Goal: Task Accomplishment & Management: Complete application form

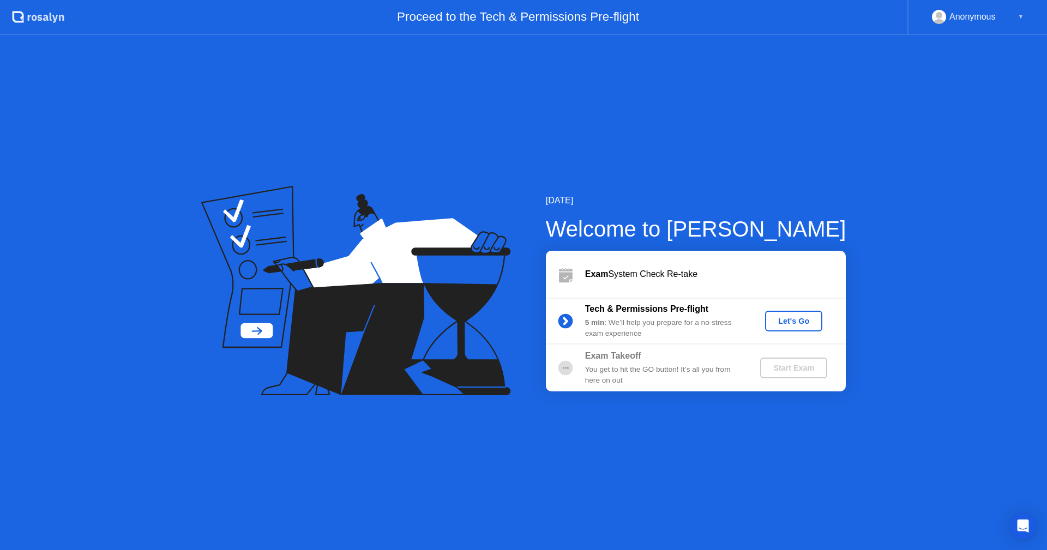
click at [788, 322] on div "Let's Go" at bounding box center [793, 321] width 49 height 9
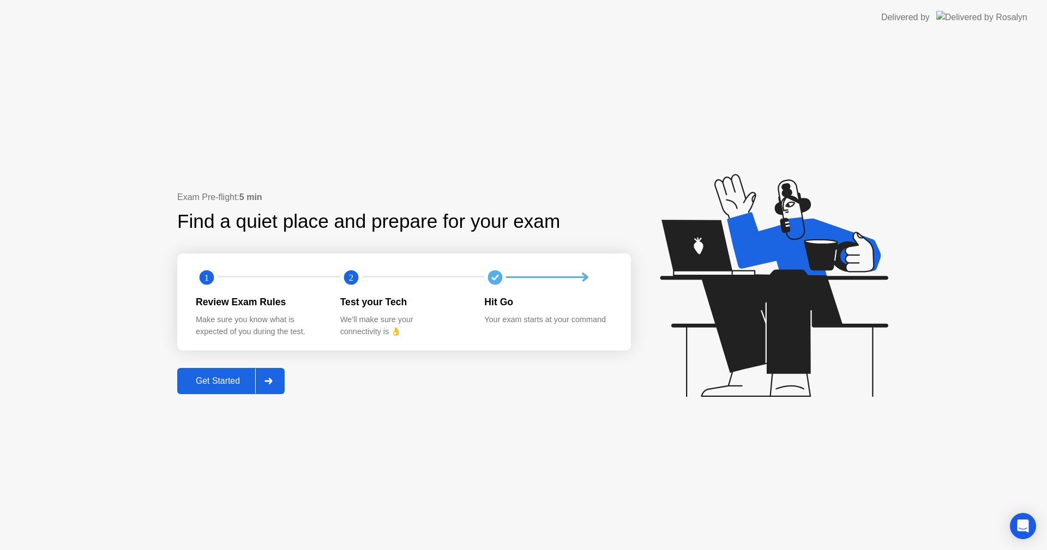
click at [225, 385] on div "Get Started" at bounding box center [217, 381] width 75 height 10
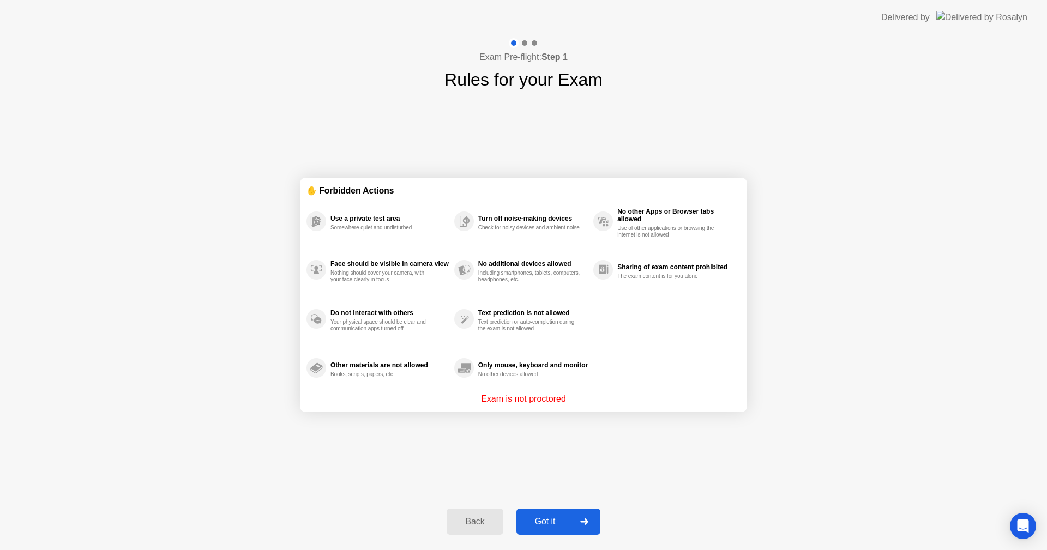
click at [552, 517] on div "Got it" at bounding box center [545, 522] width 51 height 10
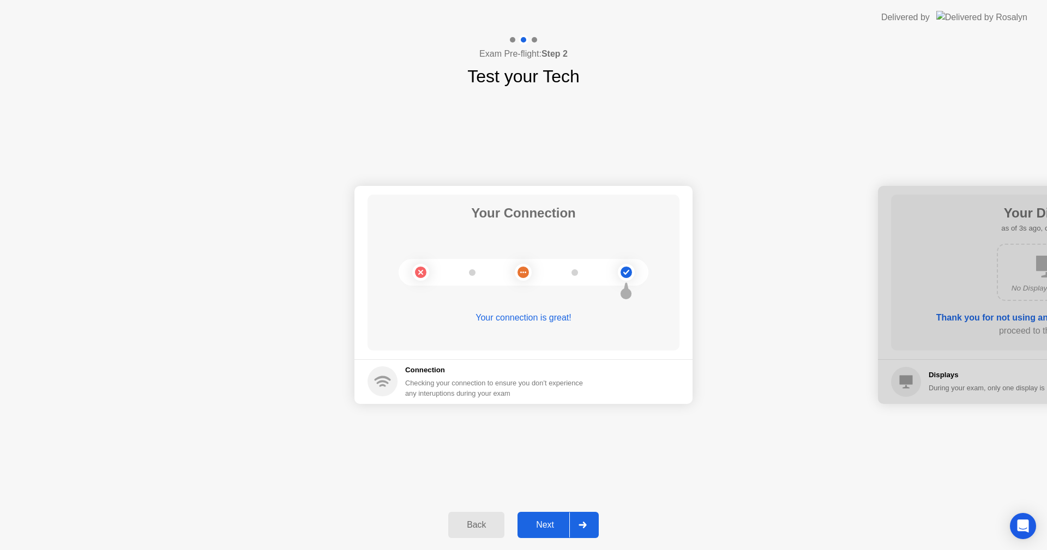
click at [541, 530] on div "Next" at bounding box center [545, 525] width 49 height 10
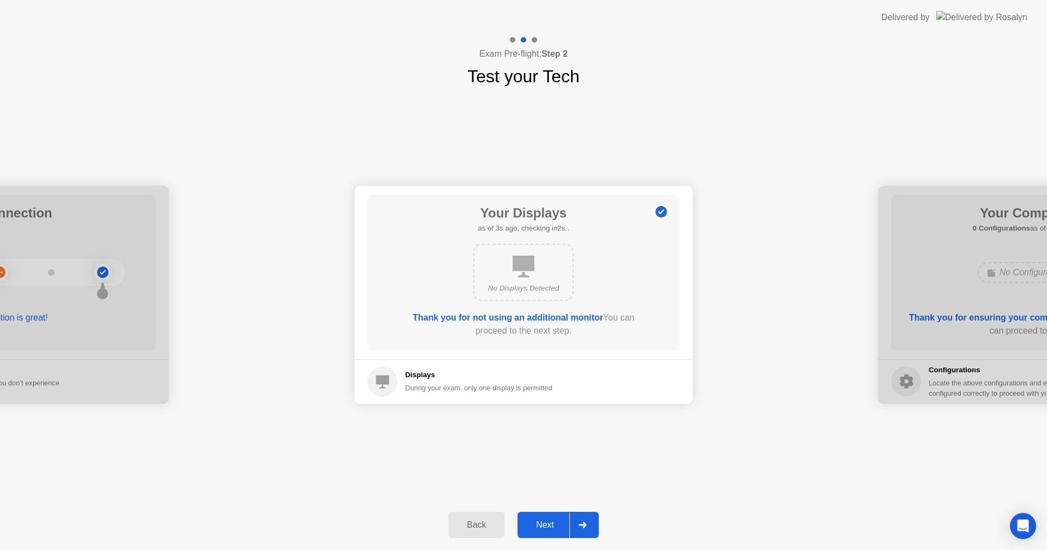
click at [556, 517] on button "Next" at bounding box center [557, 525] width 81 height 26
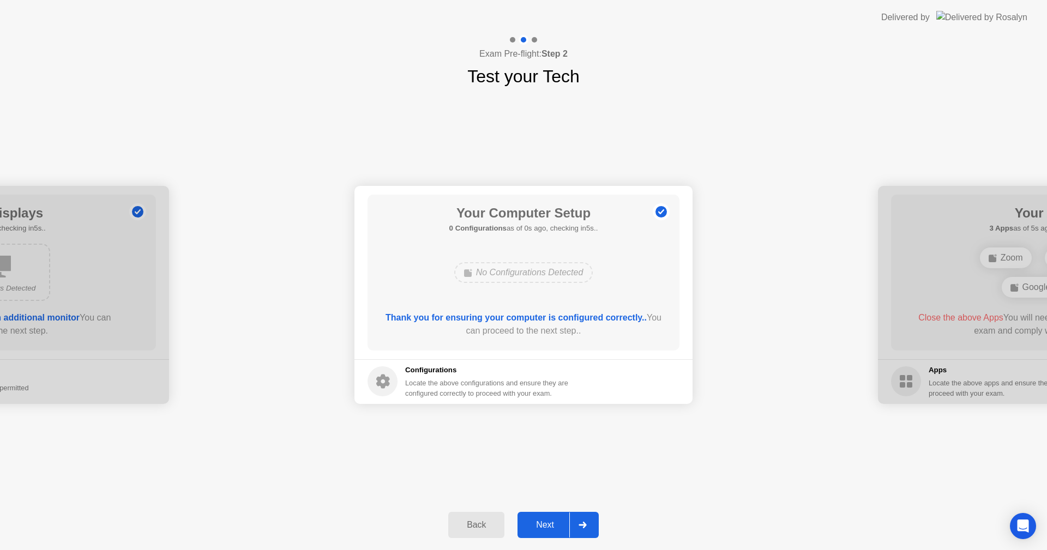
click at [541, 530] on div "Next" at bounding box center [545, 525] width 49 height 10
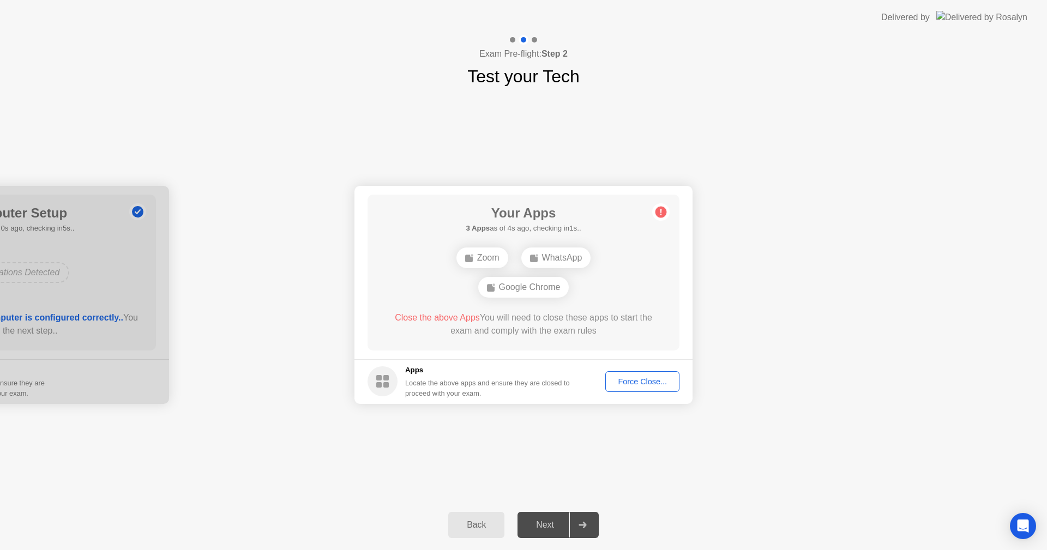
click at [654, 381] on div "Force Close..." at bounding box center [642, 381] width 67 height 9
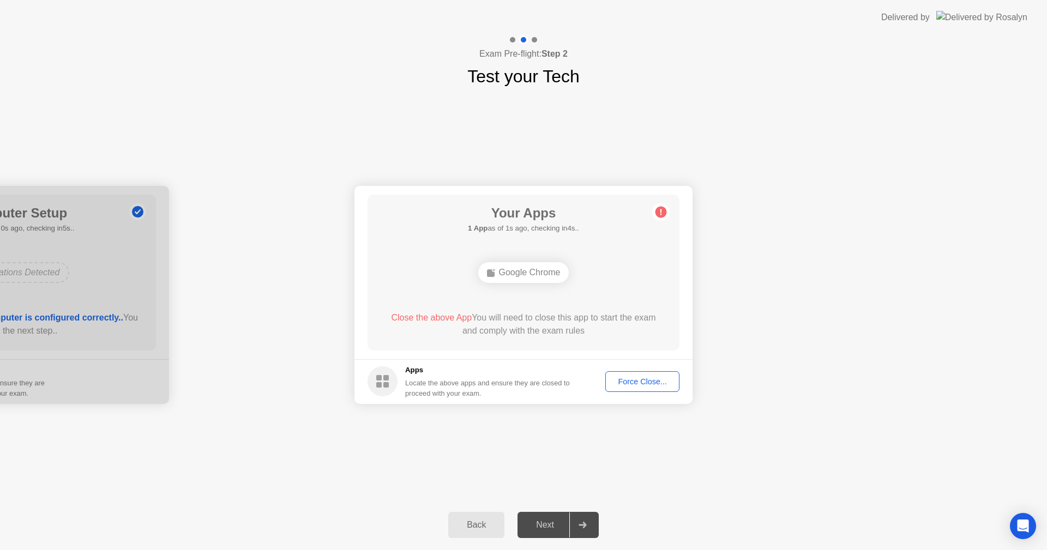
click at [640, 388] on button "Force Close..." at bounding box center [642, 381] width 74 height 21
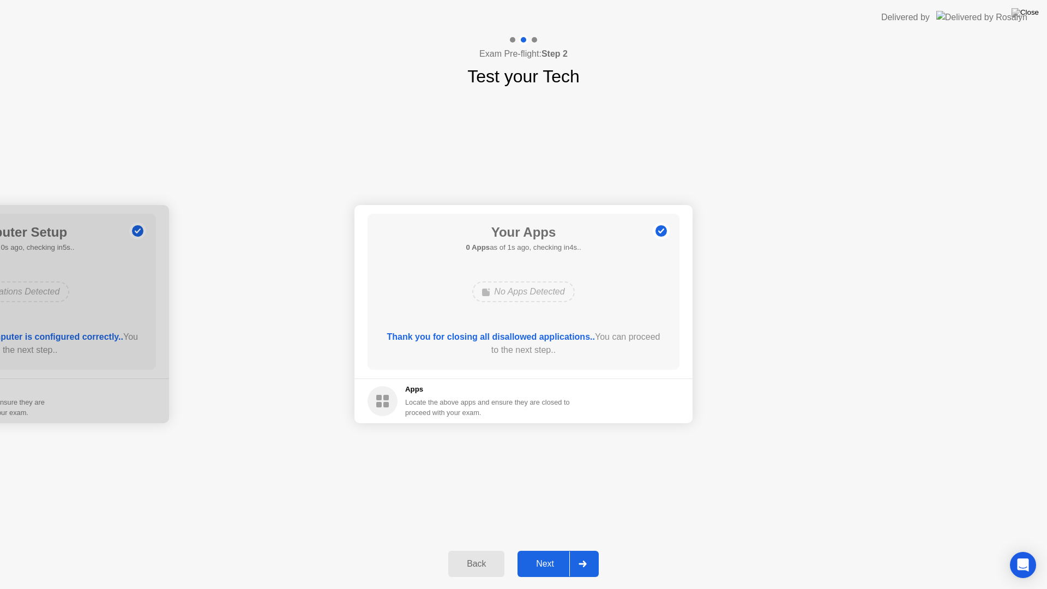
click at [562, 550] on div "Next" at bounding box center [545, 564] width 49 height 10
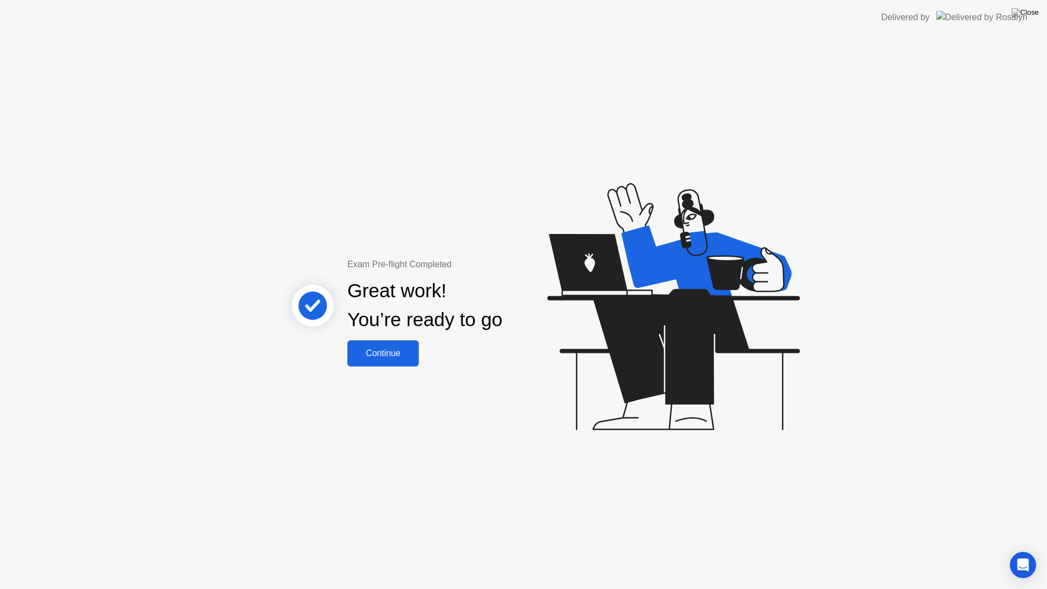
click at [403, 356] on div "Continue" at bounding box center [383, 353] width 65 height 10
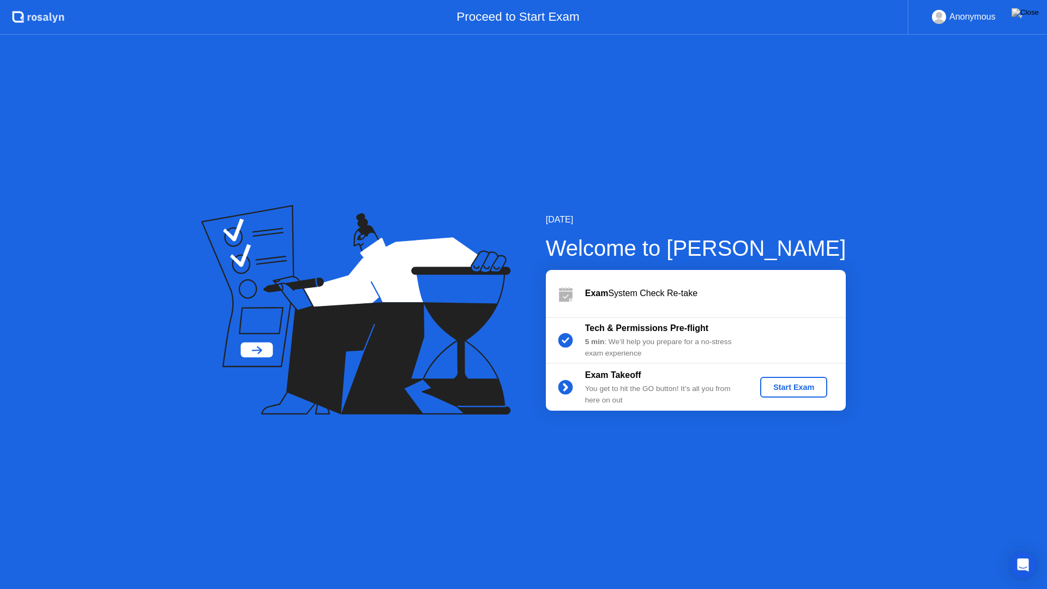
click at [796, 383] on div "Start Exam" at bounding box center [793, 387] width 58 height 9
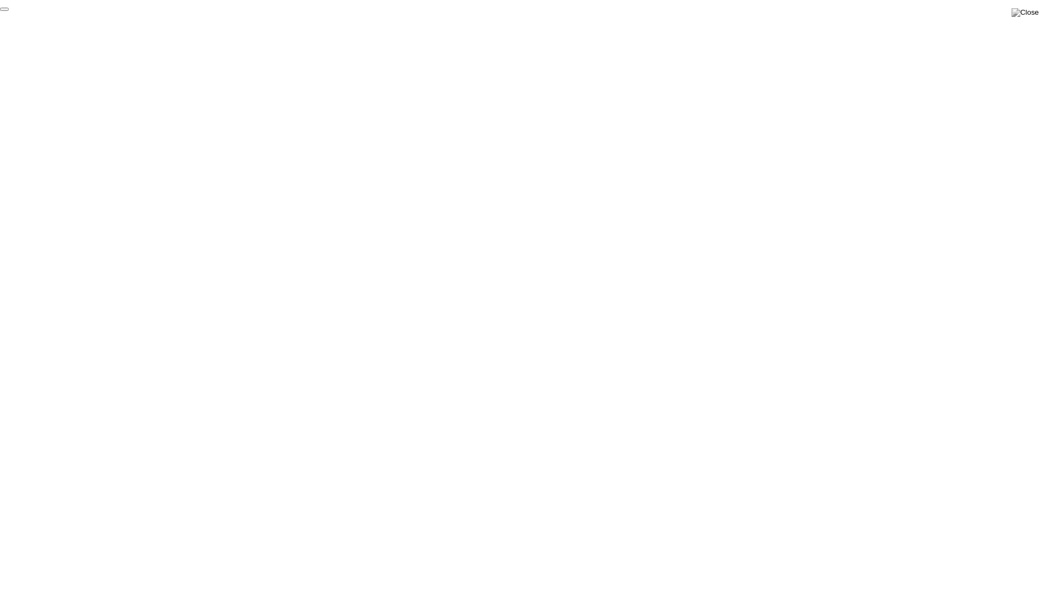
click div "End Proctoring Session"
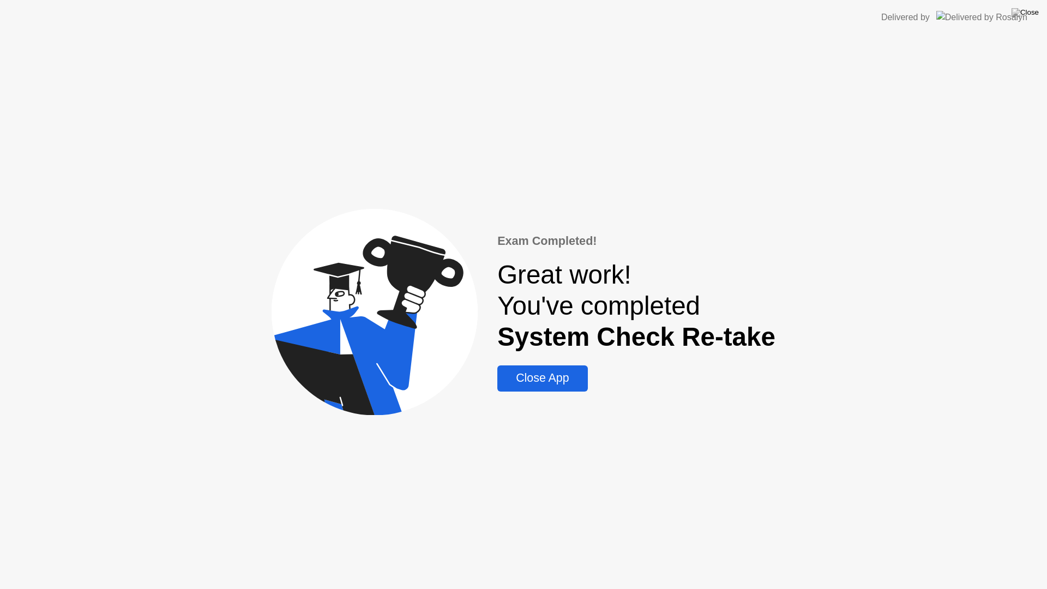
click at [544, 379] on div "Close App" at bounding box center [542, 378] width 83 height 14
